Goal: Information Seeking & Learning: Learn about a topic

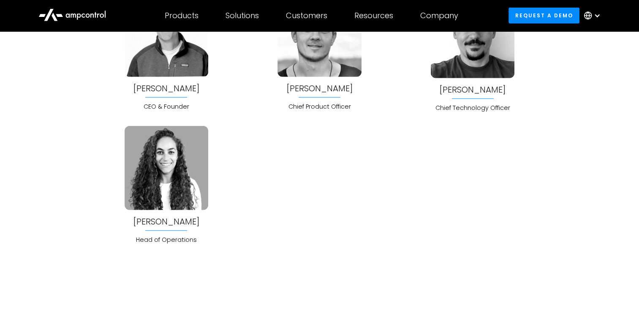
scroll to position [2240, 0]
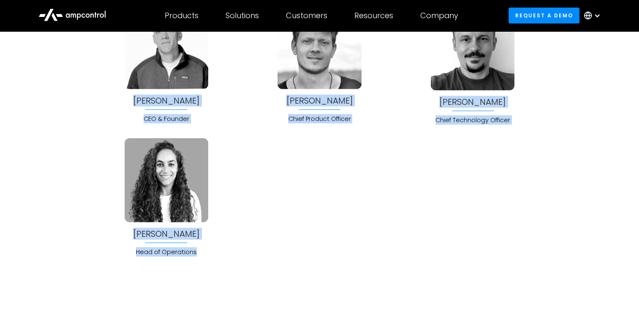
drag, startPoint x: 176, startPoint y: 123, endPoint x: 228, endPoint y: 254, distance: 140.9
click at [228, 254] on div "Joachim Lohse CEO & Founder Jonas Schlund Chief Product Officer Bela Patkai Chi…" at bounding box center [320, 130] width 446 height 251
copy div "Joachim Lohse CEO & Founder Jonas Schlund Chief Product Officer Bela Patkai Chi…"
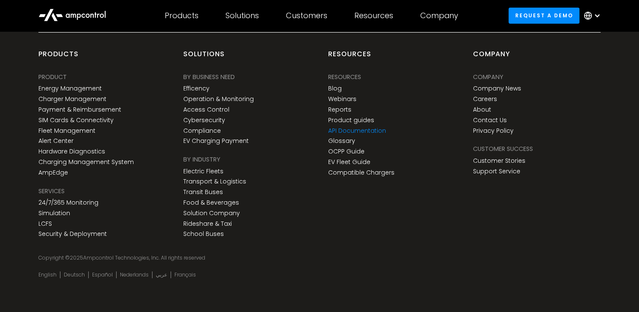
scroll to position [3147, 0]
drag, startPoint x: 98, startPoint y: 253, endPoint x: 147, endPoint y: 254, distance: 48.6
click at [147, 254] on div "Copyright © 2025 Ampcontrol Technologies, Inc. All rights reserved" at bounding box center [319, 257] width 562 height 7
copy div "Ampcontrol Technologies"
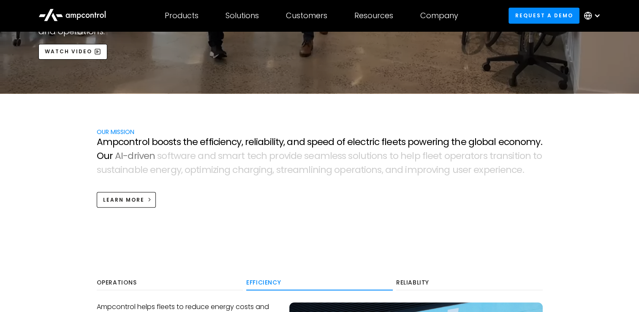
scroll to position [0, 0]
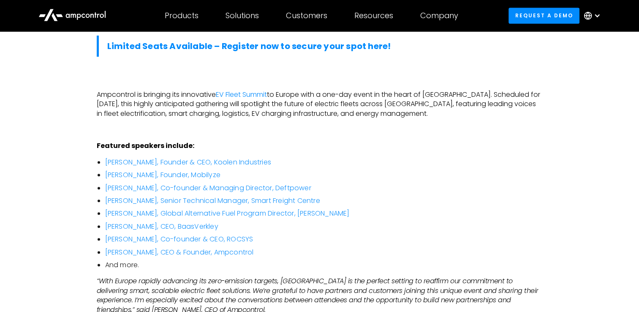
scroll to position [507, 0]
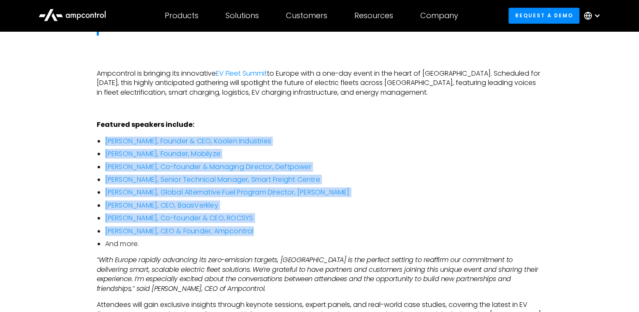
drag, startPoint x: 265, startPoint y: 212, endPoint x: 103, endPoint y: 118, distance: 187.4
click at [103, 136] on ul "Kees Koolen, Founder & CEO, Koolen Industries Robert Gunsing, Founder, Mobilyze…" at bounding box center [320, 192] width 446 height 112
copy ul "Kees Koolen, Founder & CEO, Koolen Industries Robert Gunsing, Founder, Mobilyze…"
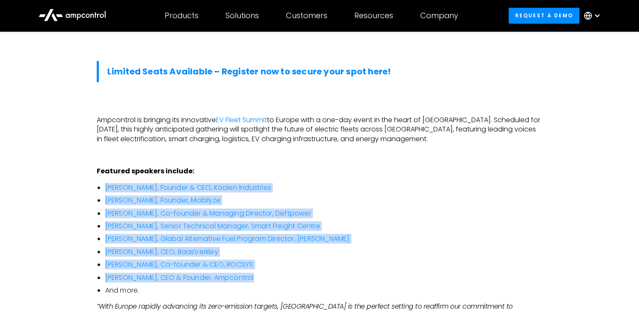
scroll to position [465, 0]
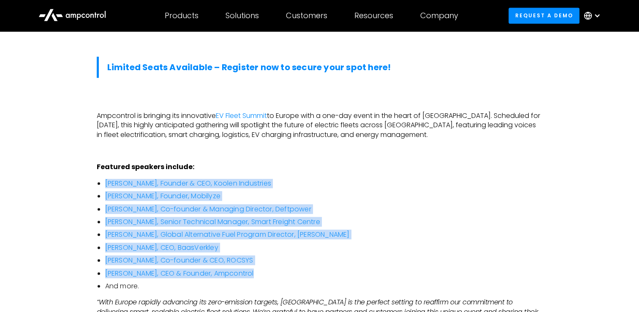
click at [395, 156] on div "‍ Limited Seats Available – Register now to secure your spot here! ‍ Ampcontrol…" at bounding box center [320, 246] width 446 height 378
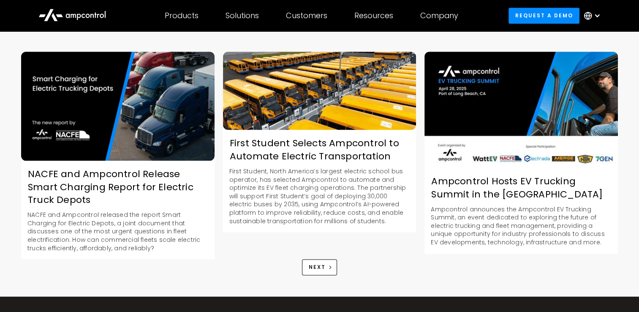
scroll to position [1099, 0]
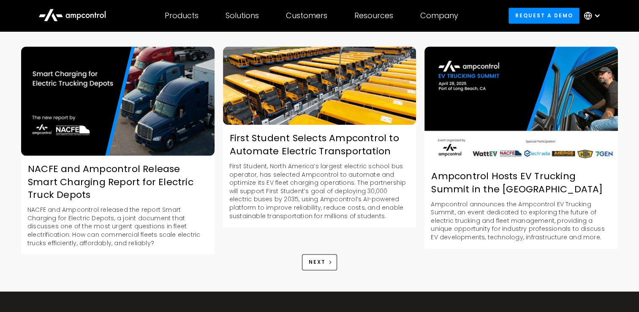
click at [489, 170] on div "Ampcontrol Hosts EV Trucking Summit in the Port of Long Beach" at bounding box center [522, 183] width 194 height 26
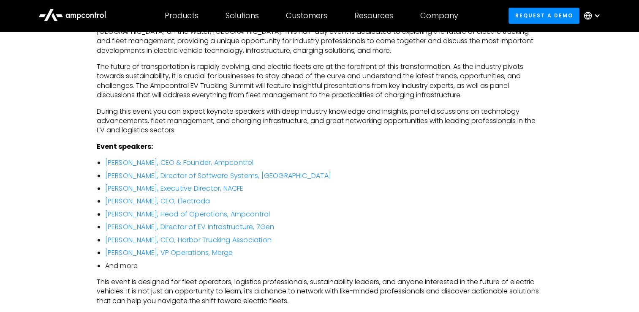
scroll to position [507, 0]
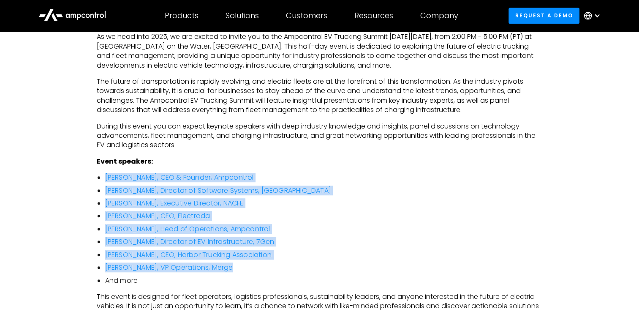
drag, startPoint x: 248, startPoint y: 268, endPoint x: 101, endPoint y: 177, distance: 173.1
click at [101, 177] on ul "Joachim Lohse, CEO & Founder, Ampcontrol Ihor Starepravo, Director of Software …" at bounding box center [320, 229] width 446 height 112
copy ul "Joachim Lohse, CEO & Founder, Ampcontrol Ihor Starepravo, Director of Software …"
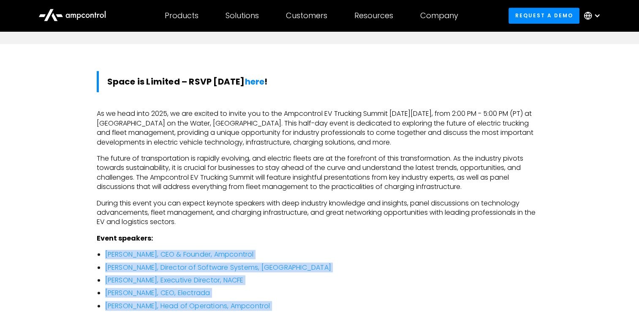
scroll to position [380, 0]
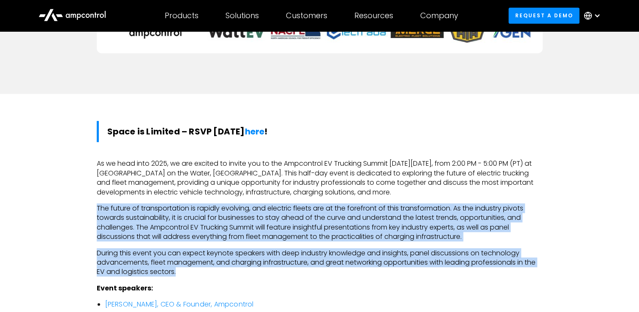
drag, startPoint x: 180, startPoint y: 275, endPoint x: 96, endPoint y: 207, distance: 107.3
click at [97, 207] on div "Space is Limited – RSVP today here ! ‍ As we head into 2025, we are excited to …" at bounding box center [320, 316] width 446 height 391
copy div "The future of transportation is rapidly evolving, and electric fleets are at th…"
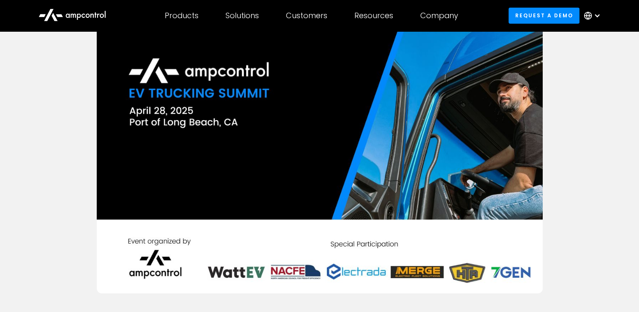
scroll to position [127, 0]
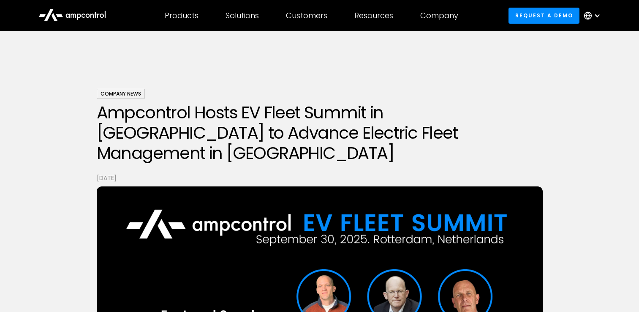
scroll to position [1099, 0]
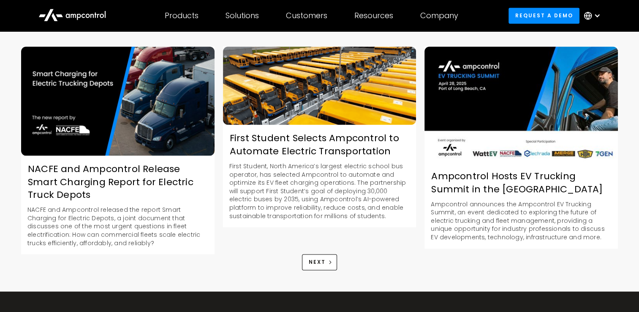
click at [145, 163] on div "NACFE and Ampcontrol Release Smart Charging Report for Electric Truck Depots" at bounding box center [118, 182] width 194 height 39
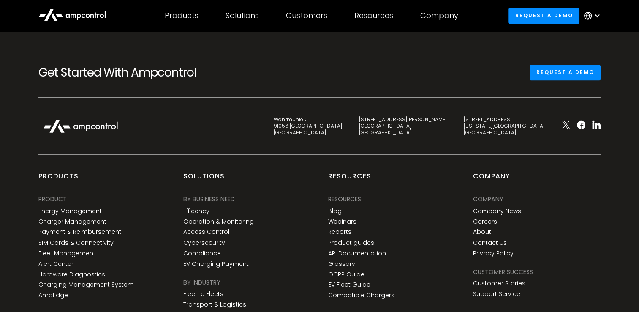
scroll to position [1373, 0]
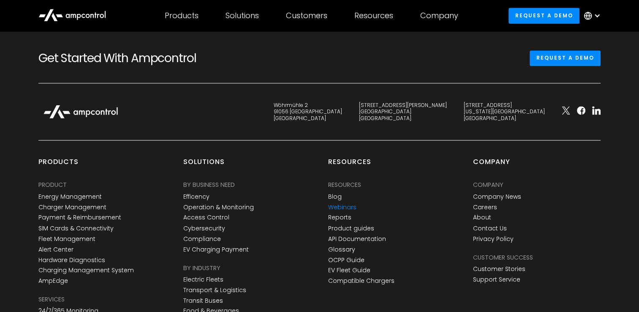
click at [346, 204] on link "Webinars" at bounding box center [342, 207] width 28 height 7
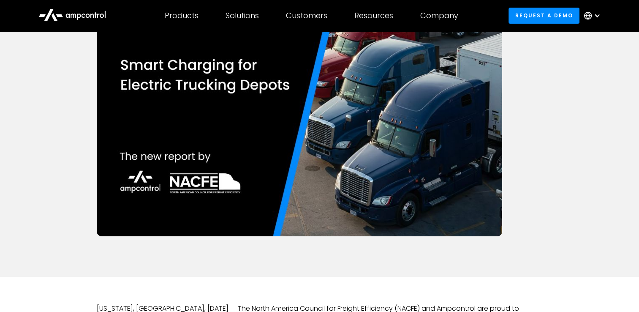
scroll to position [127, 0]
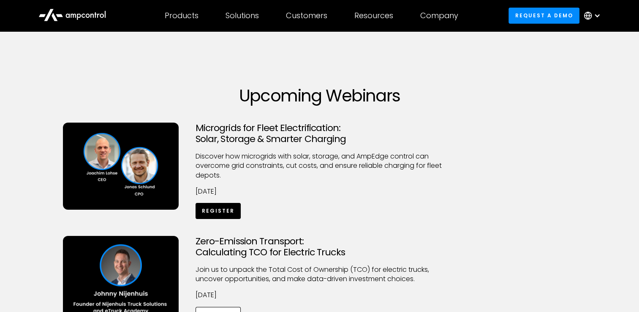
click at [216, 209] on link "Register" at bounding box center [219, 211] width 46 height 16
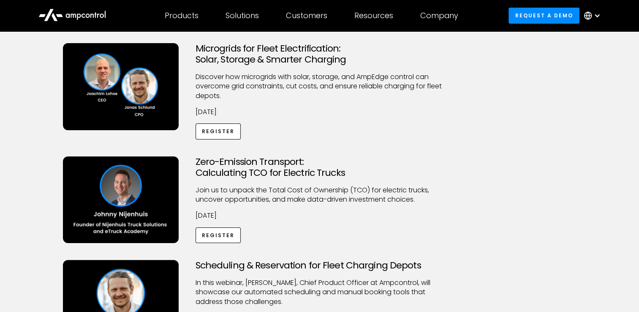
scroll to position [85, 0]
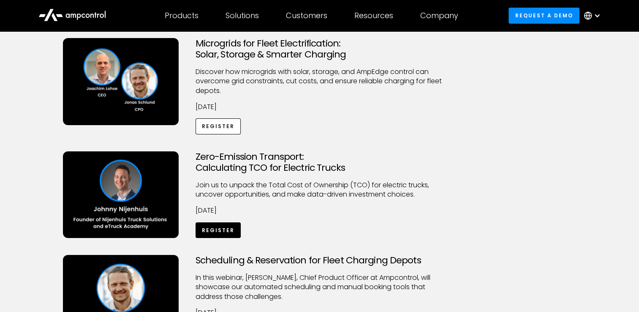
click at [210, 231] on link "Register" at bounding box center [219, 230] width 46 height 16
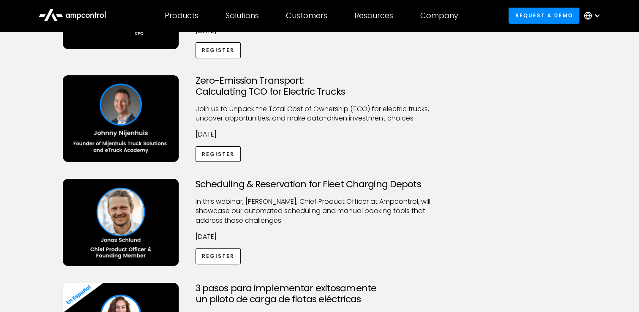
scroll to position [211, 0]
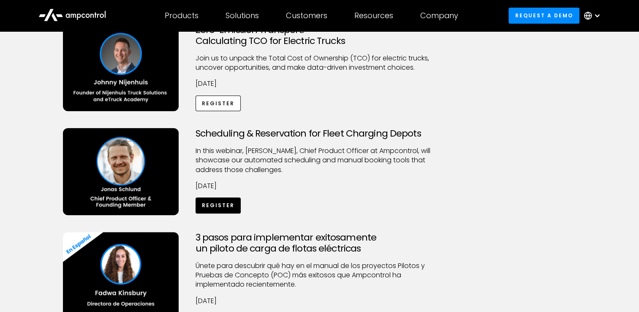
click at [221, 204] on link "Register" at bounding box center [219, 205] width 46 height 16
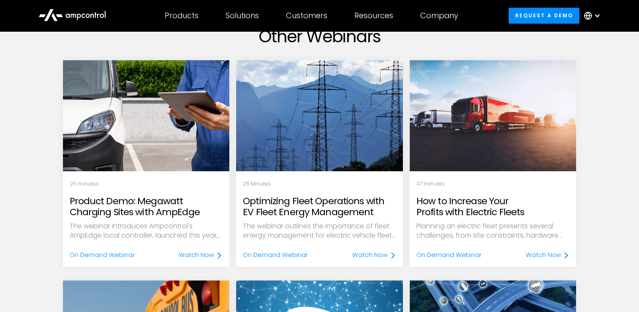
scroll to position [592, 0]
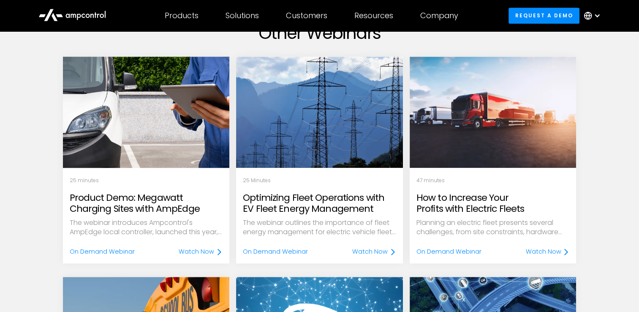
click at [113, 205] on h2 "Product Demo: Megawatt Charging Sites with AmpEdge" at bounding box center [146, 203] width 153 height 22
click at [107, 247] on div "On Demand Webinar" at bounding box center [102, 251] width 65 height 9
click at [103, 250] on div "On Demand Webinar" at bounding box center [102, 251] width 65 height 9
click at [196, 248] on div "Watch Now" at bounding box center [196, 251] width 35 height 9
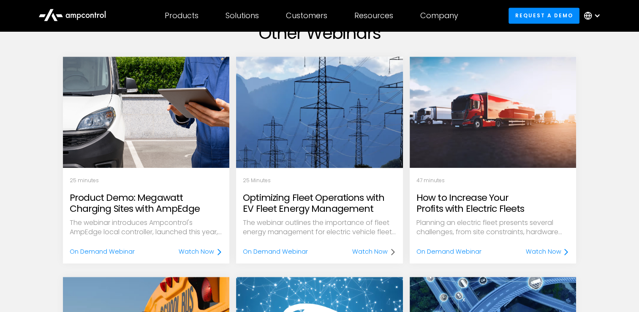
click at [362, 250] on div "Watch Now" at bounding box center [369, 251] width 35 height 9
click at [350, 199] on h2 "Optimizing Fleet Operations with EV Fleet Energy Management" at bounding box center [319, 203] width 153 height 22
click at [374, 250] on div "Watch Now" at bounding box center [369, 251] width 35 height 9
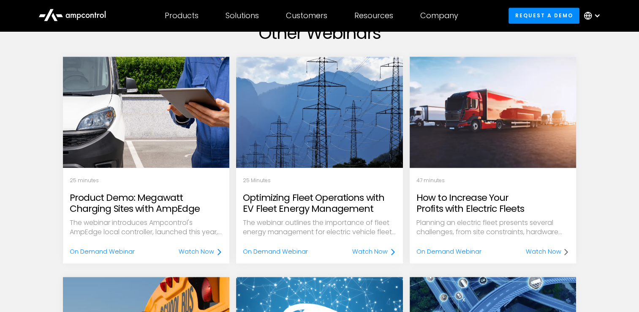
click at [541, 251] on div "Watch Now" at bounding box center [543, 251] width 35 height 9
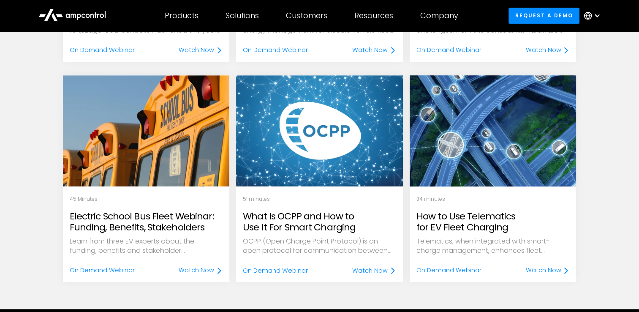
scroll to position [803, 0]
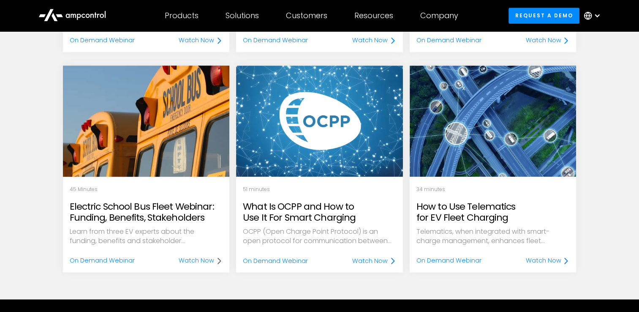
click at [193, 261] on div "Watch Now" at bounding box center [196, 260] width 35 height 9
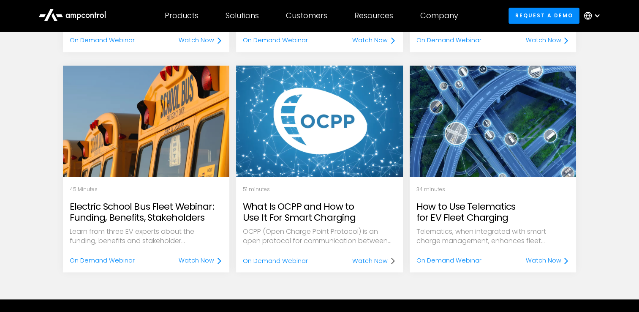
click at [365, 263] on div "Watch Now" at bounding box center [369, 260] width 35 height 9
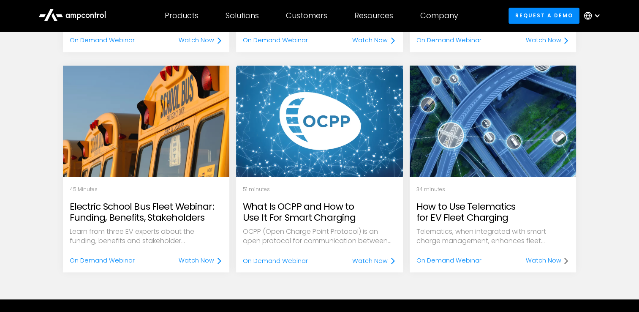
click at [546, 261] on div "Watch Now" at bounding box center [543, 260] width 35 height 9
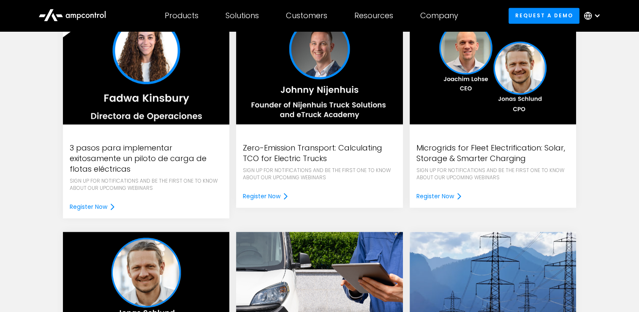
scroll to position [1310, 0]
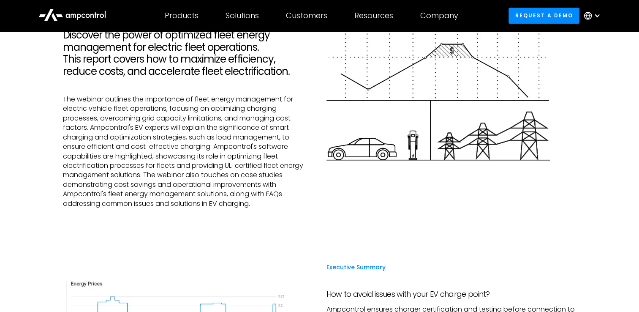
scroll to position [676, 0]
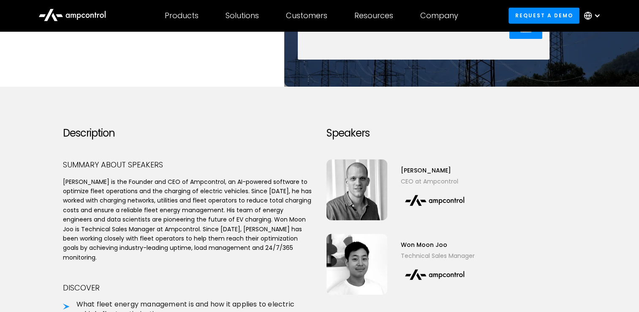
scroll to position [296, 0]
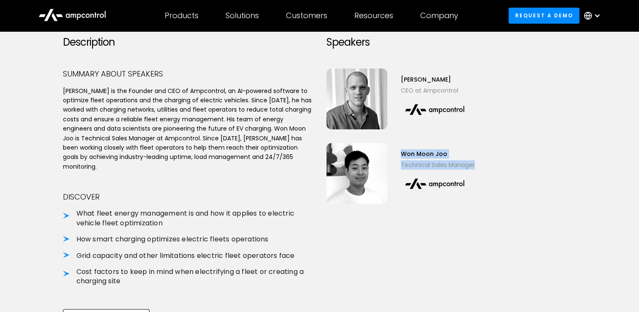
drag, startPoint x: 429, startPoint y: 157, endPoint x: 481, endPoint y: 164, distance: 52.8
click at [481, 164] on div "Won Moon Joo Technical Sales Manager" at bounding box center [452, 173] width 250 height 61
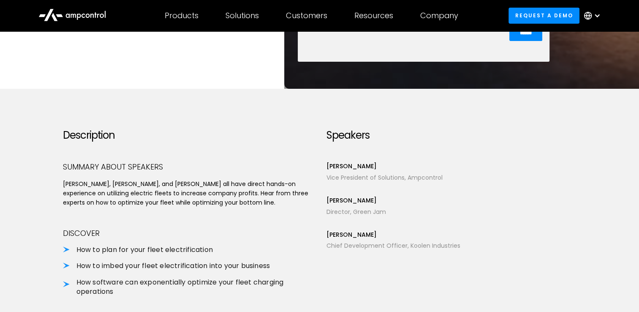
scroll to position [211, 0]
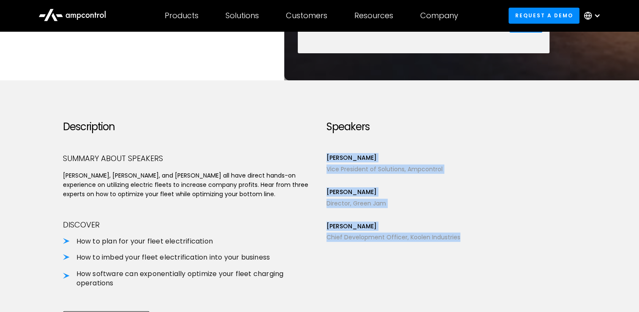
drag, startPoint x: 326, startPoint y: 157, endPoint x: 461, endPoint y: 238, distance: 157.5
click at [461, 238] on div "[PERSON_NAME] Vice President of Solutions, Ampcontrol [PERSON_NAME] Director, G…" at bounding box center [452, 197] width 250 height 89
copy div "[PERSON_NAME] Vice President of Solutions, Ampcontrol [PERSON_NAME] Director, G…"
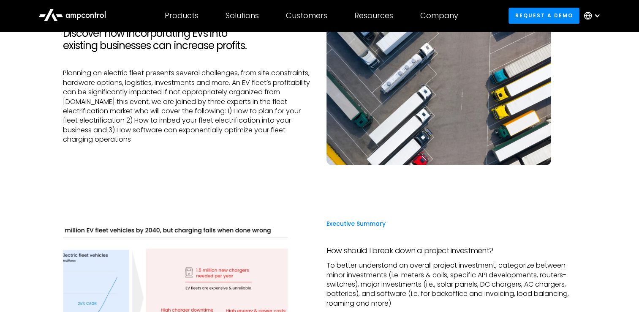
scroll to position [634, 0]
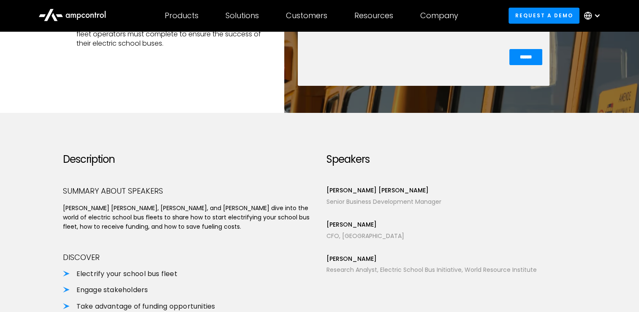
scroll to position [254, 0]
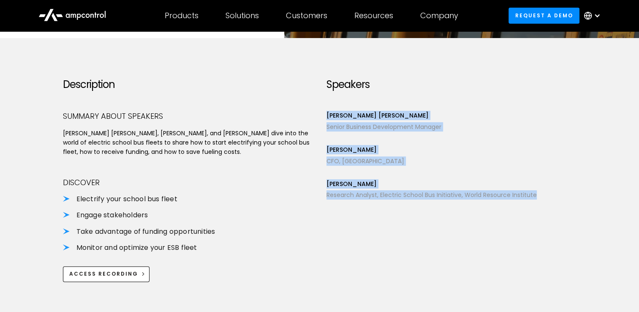
drag, startPoint x: 327, startPoint y: 114, endPoint x: 541, endPoint y: 191, distance: 227.6
click at [541, 191] on div "Connor Tariche Senior Business Development Manager Ryan Earley CFO, Jackson Cou…" at bounding box center [452, 155] width 250 height 89
copy div "Connor Tariche Senior Business Development Manager Ryan Earley CFO, Jackson Cou…"
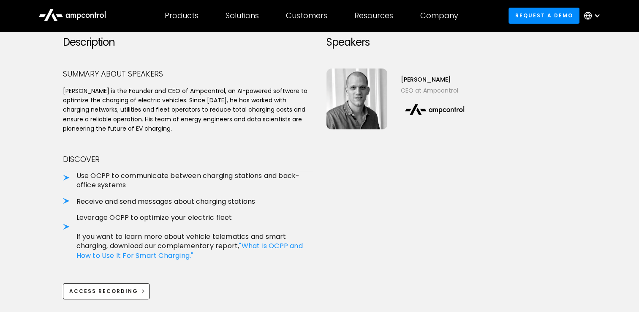
scroll to position [338, 0]
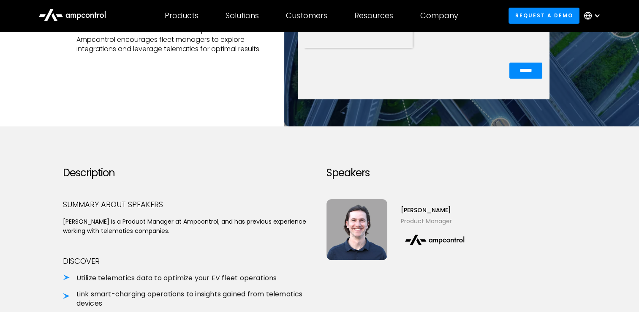
scroll to position [254, 0]
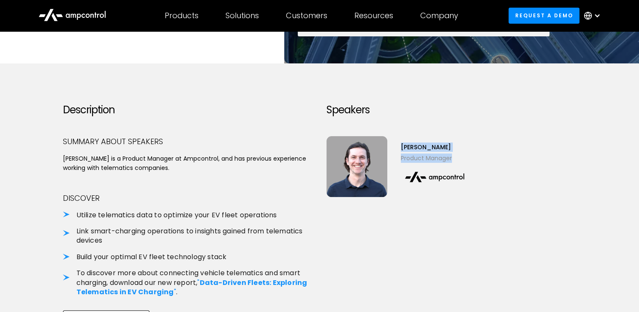
drag, startPoint x: 399, startPoint y: 145, endPoint x: 464, endPoint y: 159, distance: 66.3
click at [464, 159] on div "Christoph Middleton Product Manager" at bounding box center [452, 166] width 250 height 61
copy div "Christoph Middleton Product Manager"
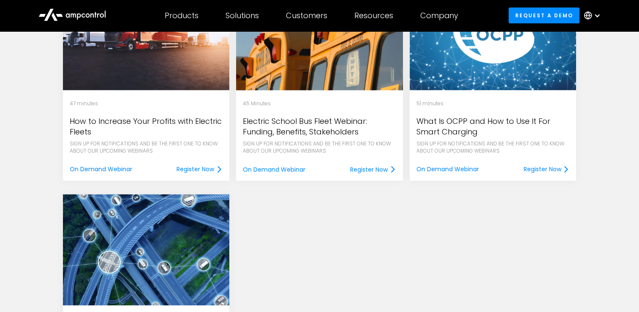
scroll to position [1732, 0]
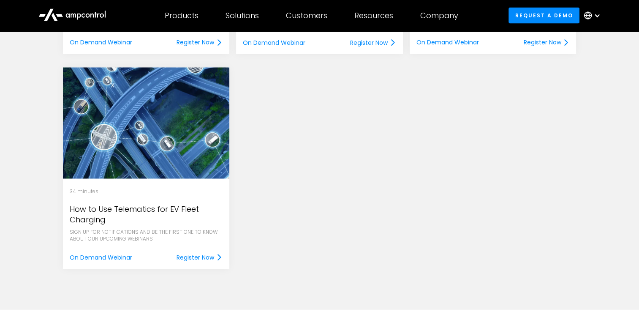
click at [157, 204] on div "How to Use Telematics for EV Fleet Charging" at bounding box center [146, 214] width 153 height 21
click at [198, 256] on div "Register Now" at bounding box center [196, 257] width 38 height 9
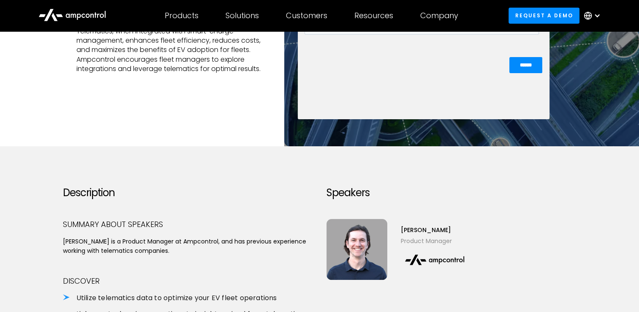
scroll to position [254, 0]
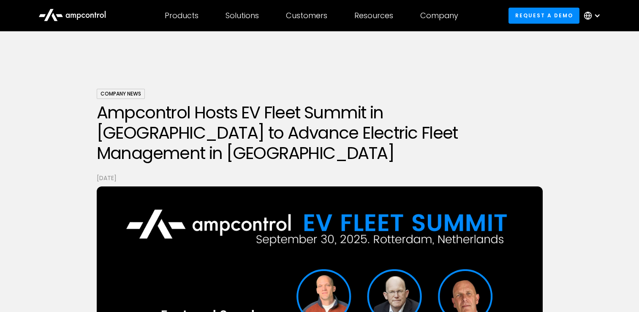
scroll to position [1373, 0]
